Goal: Download file/media

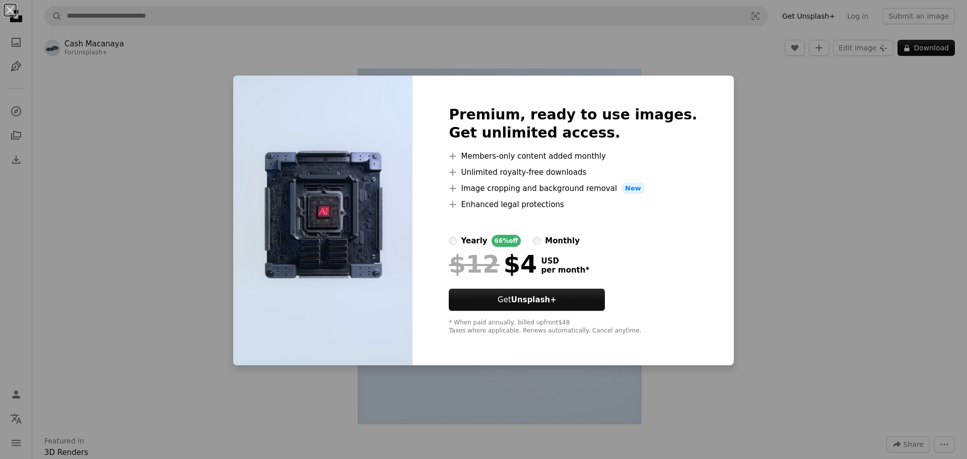
click at [814, 138] on div "An X shape Premium, ready to use images. Get unlimited access. A plus sign Memb…" at bounding box center [483, 229] width 967 height 459
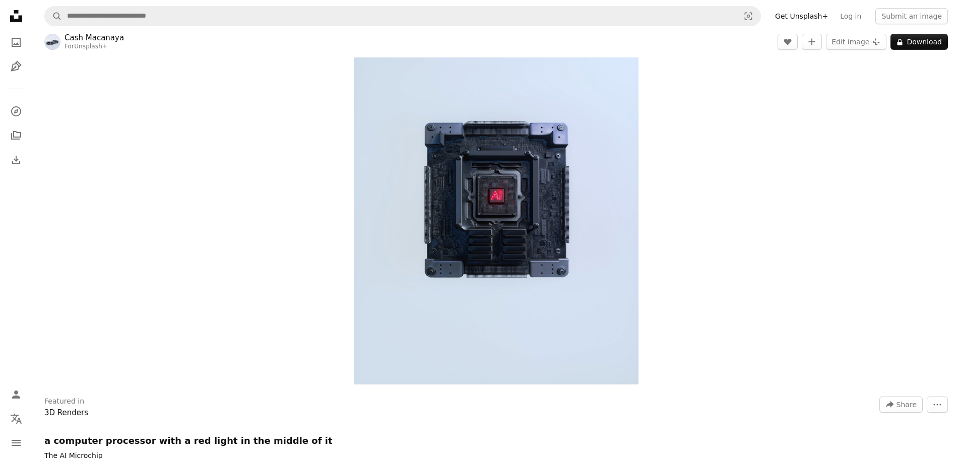
scroll to position [34, 0]
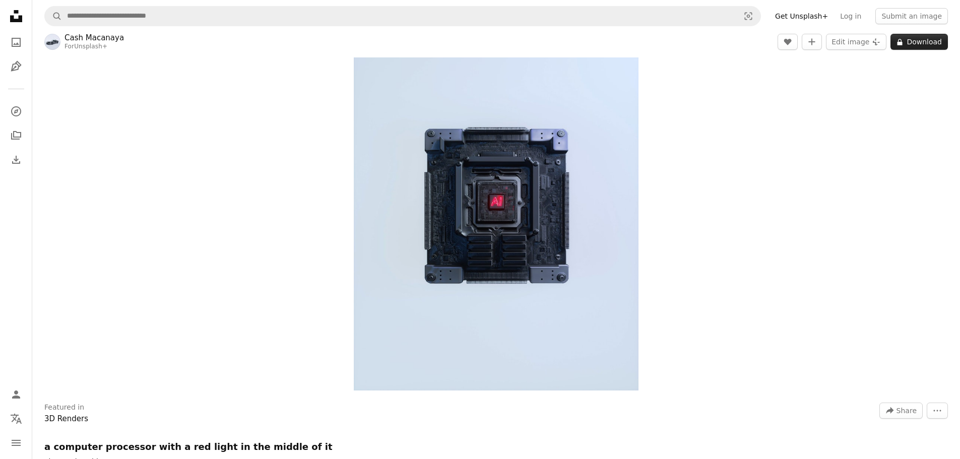
click at [927, 47] on button "A lock Download" at bounding box center [918, 42] width 57 height 16
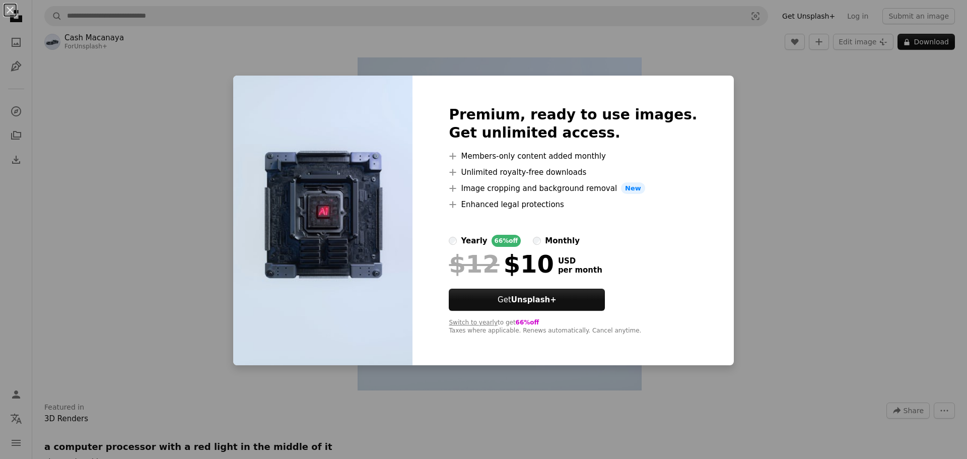
click at [769, 150] on div "An X shape Premium, ready to use images. Get unlimited access. A plus sign Memb…" at bounding box center [483, 229] width 967 height 459
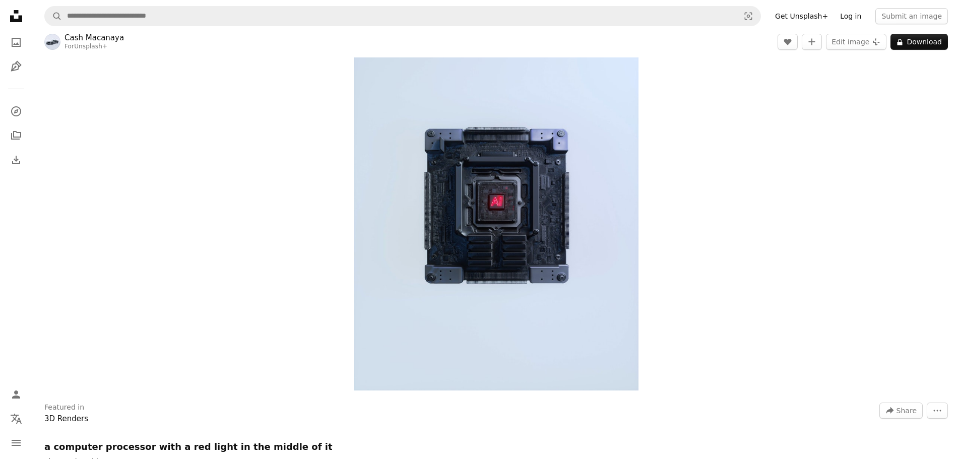
click at [859, 14] on link "Log in" at bounding box center [850, 16] width 33 height 16
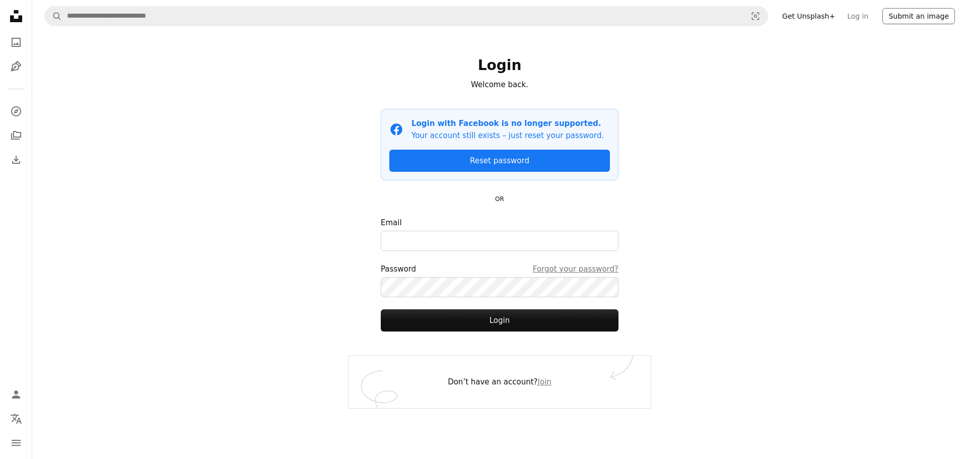
click at [924, 17] on button "Submit an image" at bounding box center [919, 16] width 73 height 16
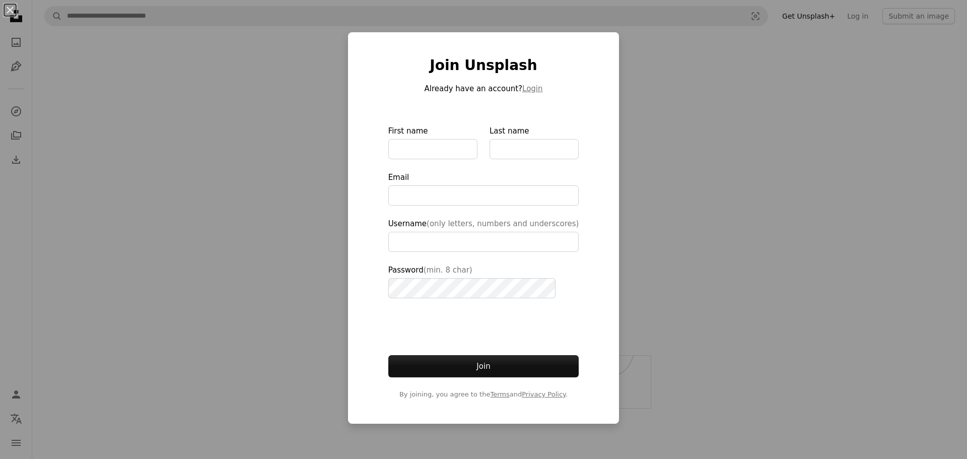
click at [810, 123] on div "An X shape Join Unsplash Already have an account? Login First name Last name Em…" at bounding box center [483, 229] width 967 height 459
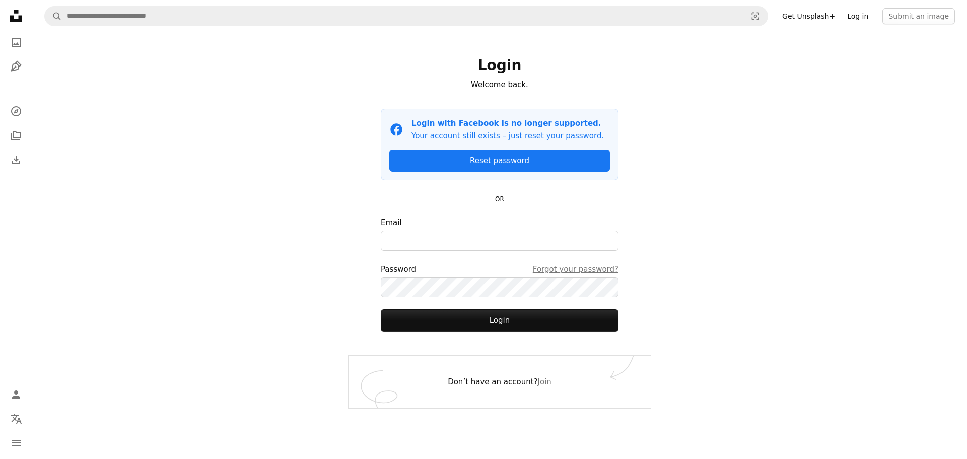
click at [866, 19] on link "Log in" at bounding box center [857, 16] width 33 height 16
click at [483, 241] on input "Email" at bounding box center [500, 241] width 238 height 20
type input "**********"
click at [743, 201] on div "**********" at bounding box center [499, 229] width 935 height 459
click at [686, 125] on div "**********" at bounding box center [499, 229] width 935 height 459
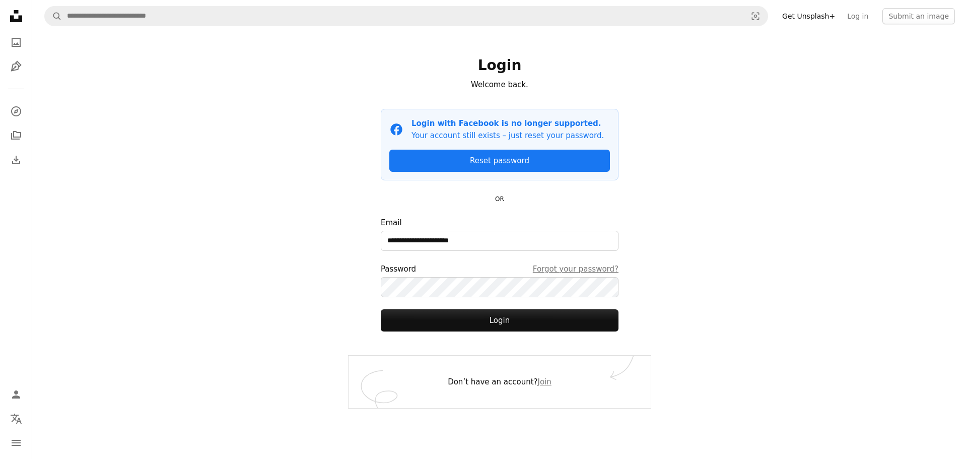
click at [671, 142] on div "**********" at bounding box center [499, 229] width 935 height 459
click at [544, 379] on link "Join" at bounding box center [545, 381] width 14 height 9
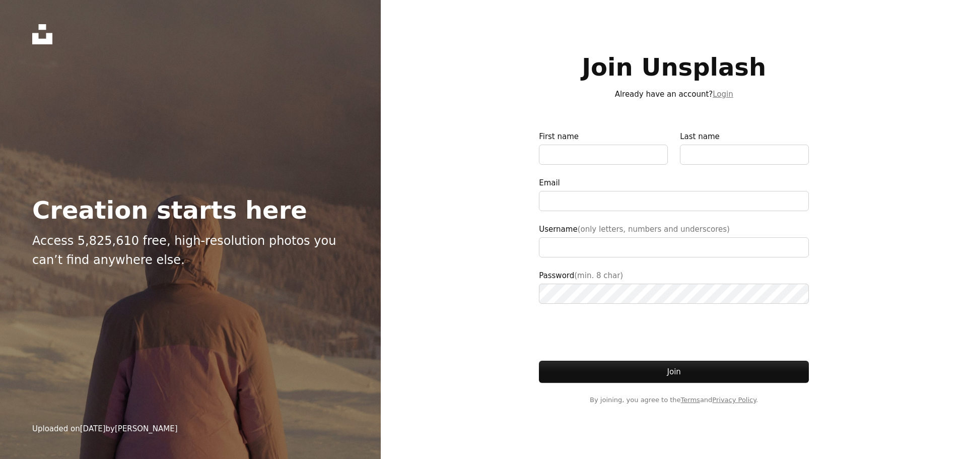
drag, startPoint x: 911, startPoint y: 207, endPoint x: 915, endPoint y: 203, distance: 5.4
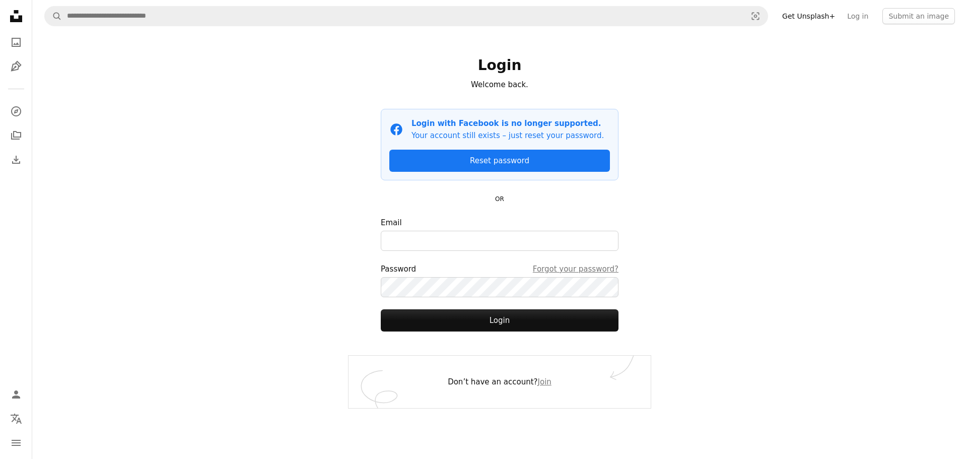
drag, startPoint x: 900, startPoint y: 203, endPoint x: 894, endPoint y: 199, distance: 7.7
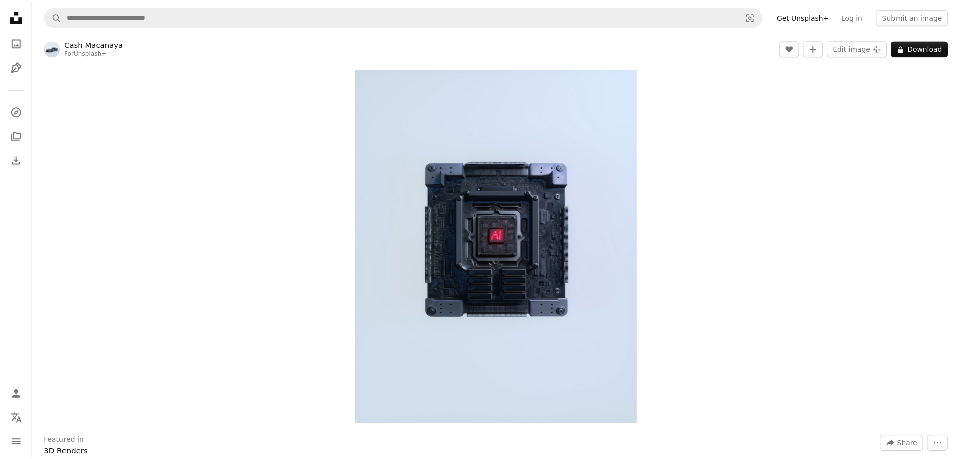
scroll to position [34, 0]
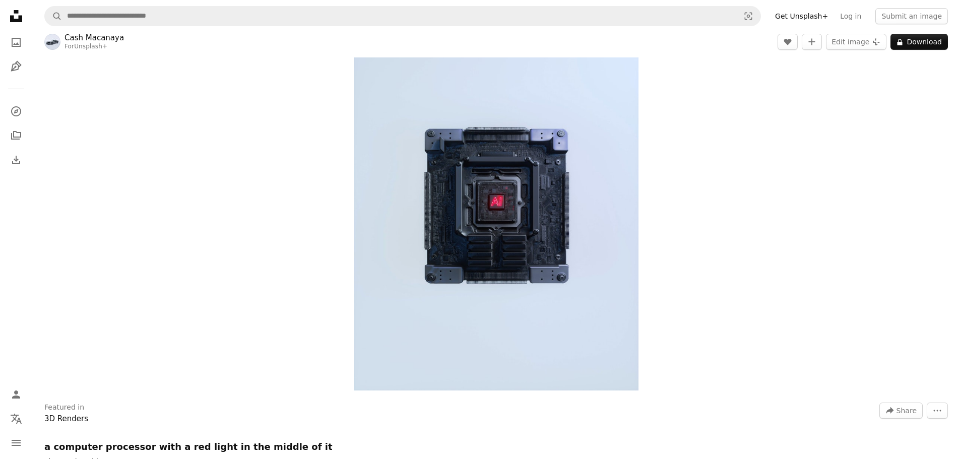
click at [766, 171] on div "Zoom in" at bounding box center [496, 213] width 928 height 366
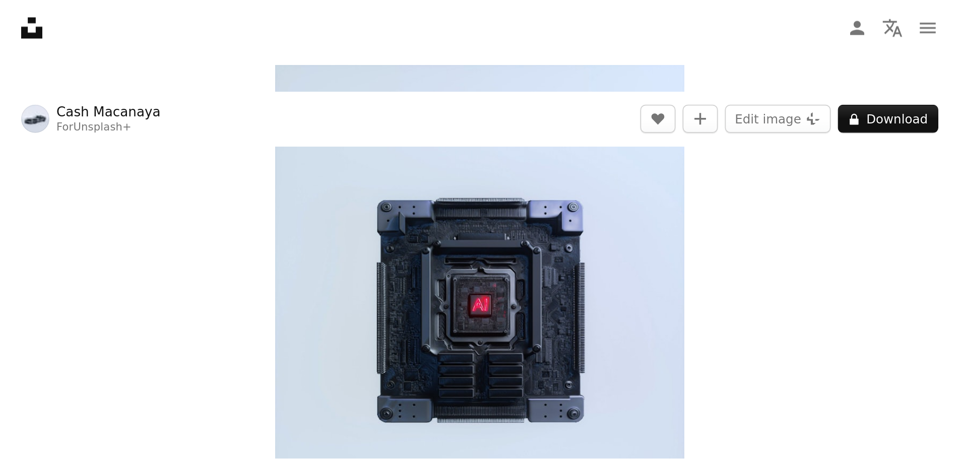
scroll to position [58, 0]
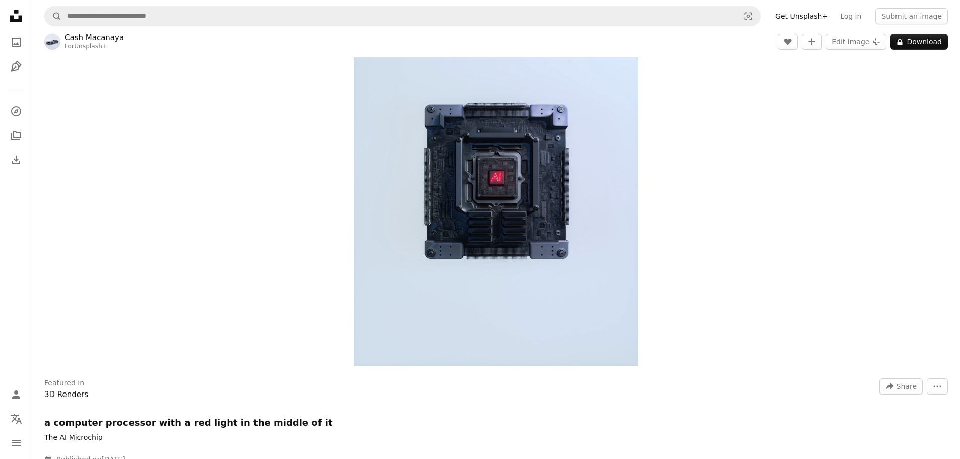
click at [749, 212] on div "Zoom in" at bounding box center [496, 189] width 928 height 366
click at [724, 87] on div "Zoom in" at bounding box center [496, 189] width 928 height 366
